Goal: Information Seeking & Learning: Learn about a topic

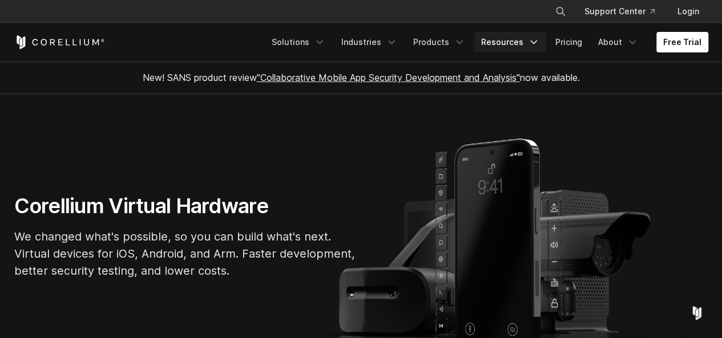
click at [525, 41] on link "Resources" at bounding box center [510, 42] width 72 height 21
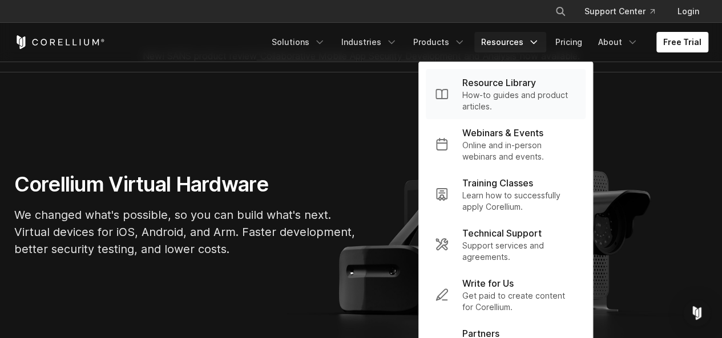
scroll to position [23, 0]
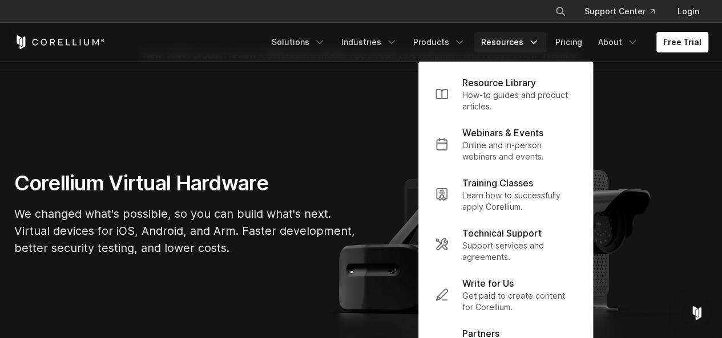
click at [665, 85] on section "Corellium Virtual Hardware We changed what's possible, so you can build what's …" at bounding box center [361, 218] width 722 height 294
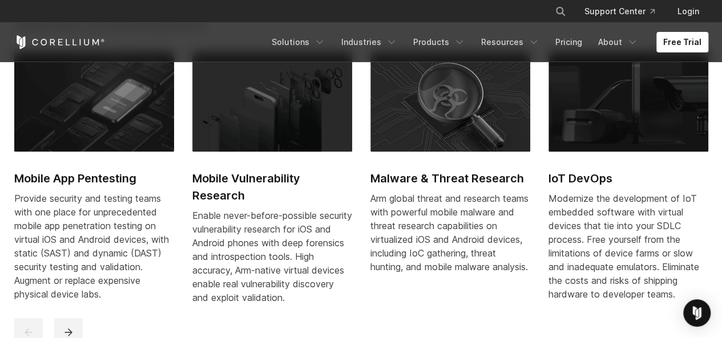
scroll to position [0, 0]
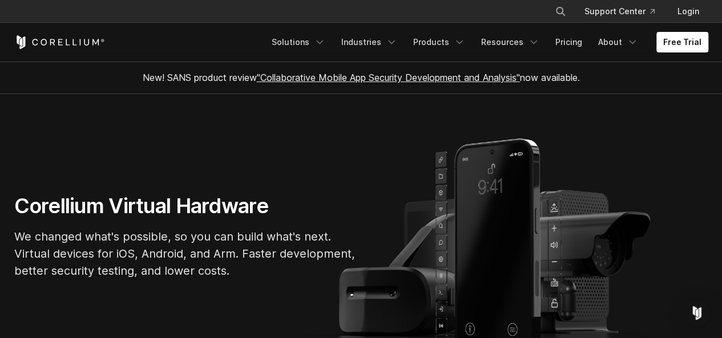
click at [141, 208] on h1 "Corellium Virtual Hardware" at bounding box center [185, 206] width 342 height 26
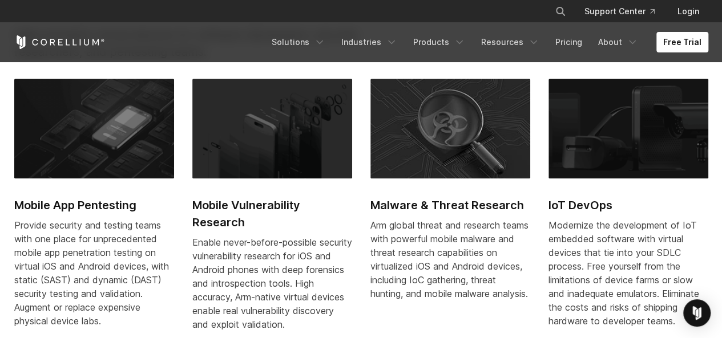
scroll to position [478, 0]
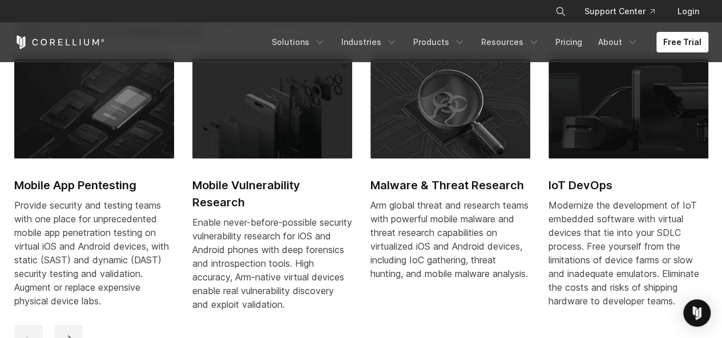
click at [273, 132] on img at bounding box center [272, 108] width 160 height 99
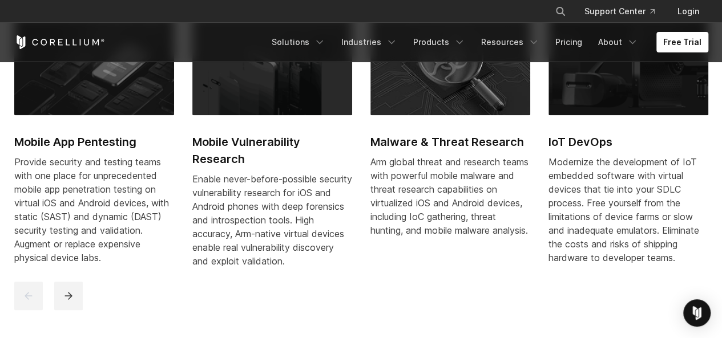
scroll to position [524, 0]
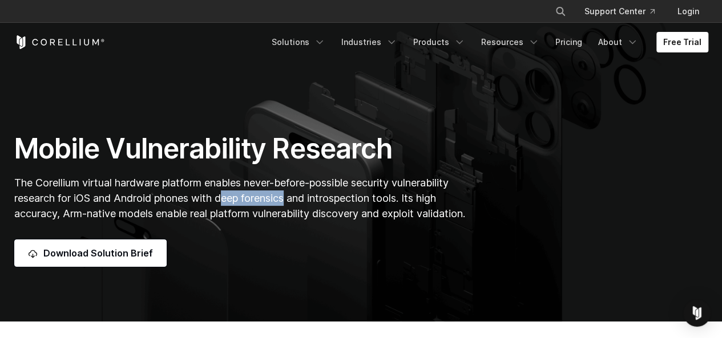
drag, startPoint x: 224, startPoint y: 176, endPoint x: 290, endPoint y: 177, distance: 66.2
click at [290, 177] on span "The Corellium virtual hardware platform enables never-before-possible security …" at bounding box center [239, 198] width 451 height 43
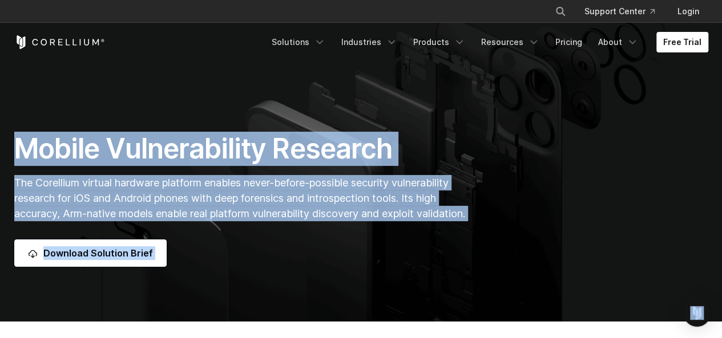
copy span "eep forensics"
